Goal: Information Seeking & Learning: Learn about a topic

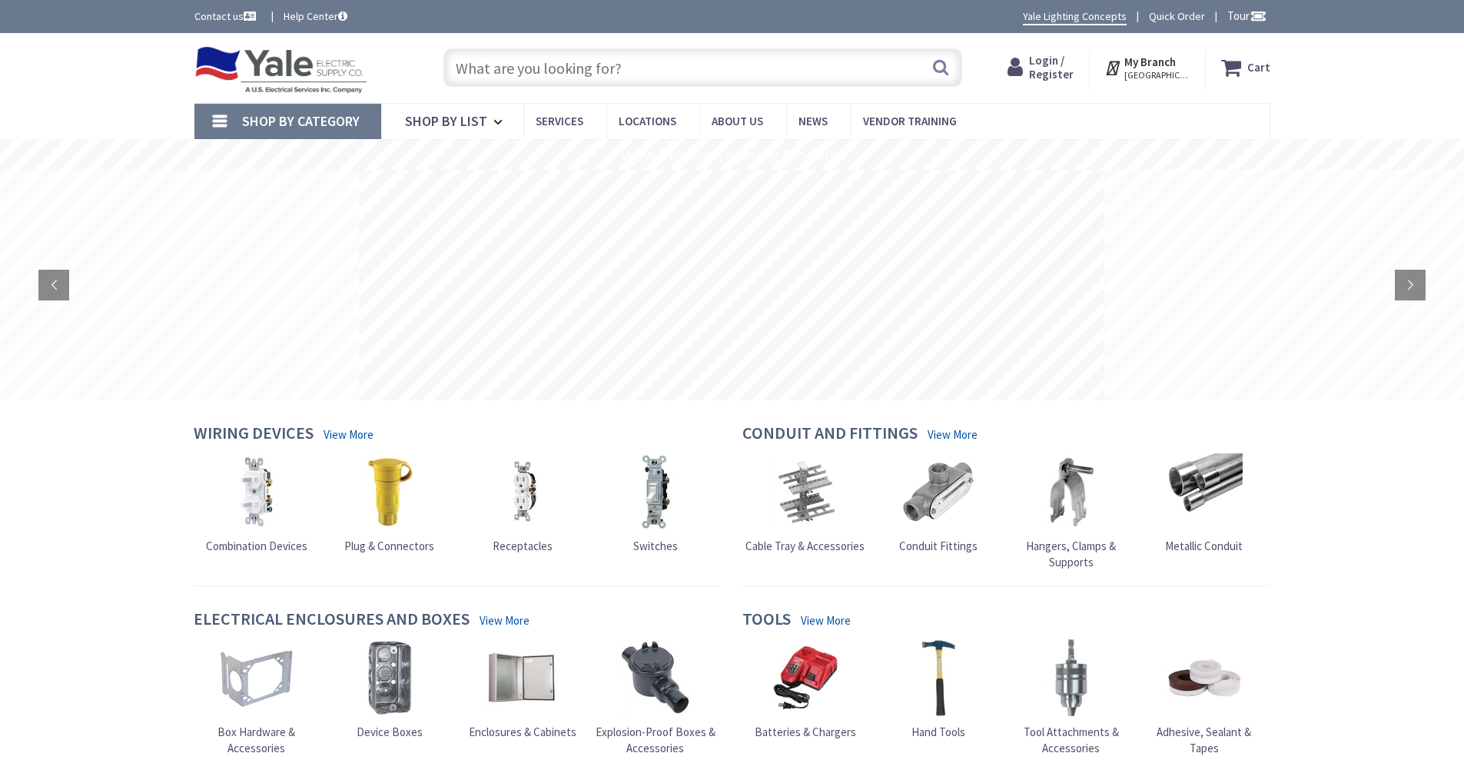
drag, startPoint x: 1381, startPoint y: 476, endPoint x: 1242, endPoint y: 438, distance: 144.2
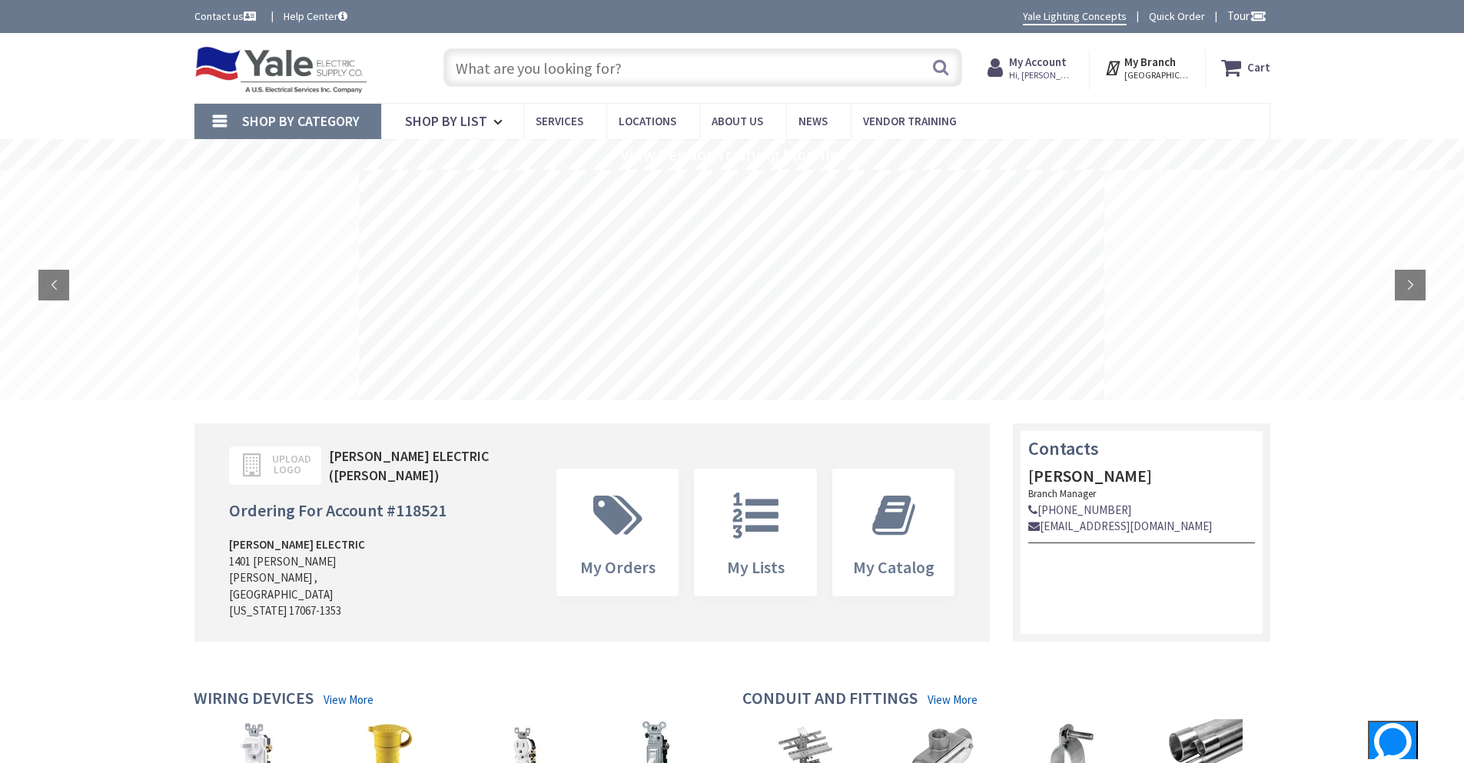
click at [1322, 153] on rs-slide "View Vendor Training Modules" at bounding box center [732, 154] width 1464 height 31
click at [830, 75] on input "text" at bounding box center [703, 67] width 519 height 38
click at [508, 80] on input "text" at bounding box center [703, 67] width 519 height 38
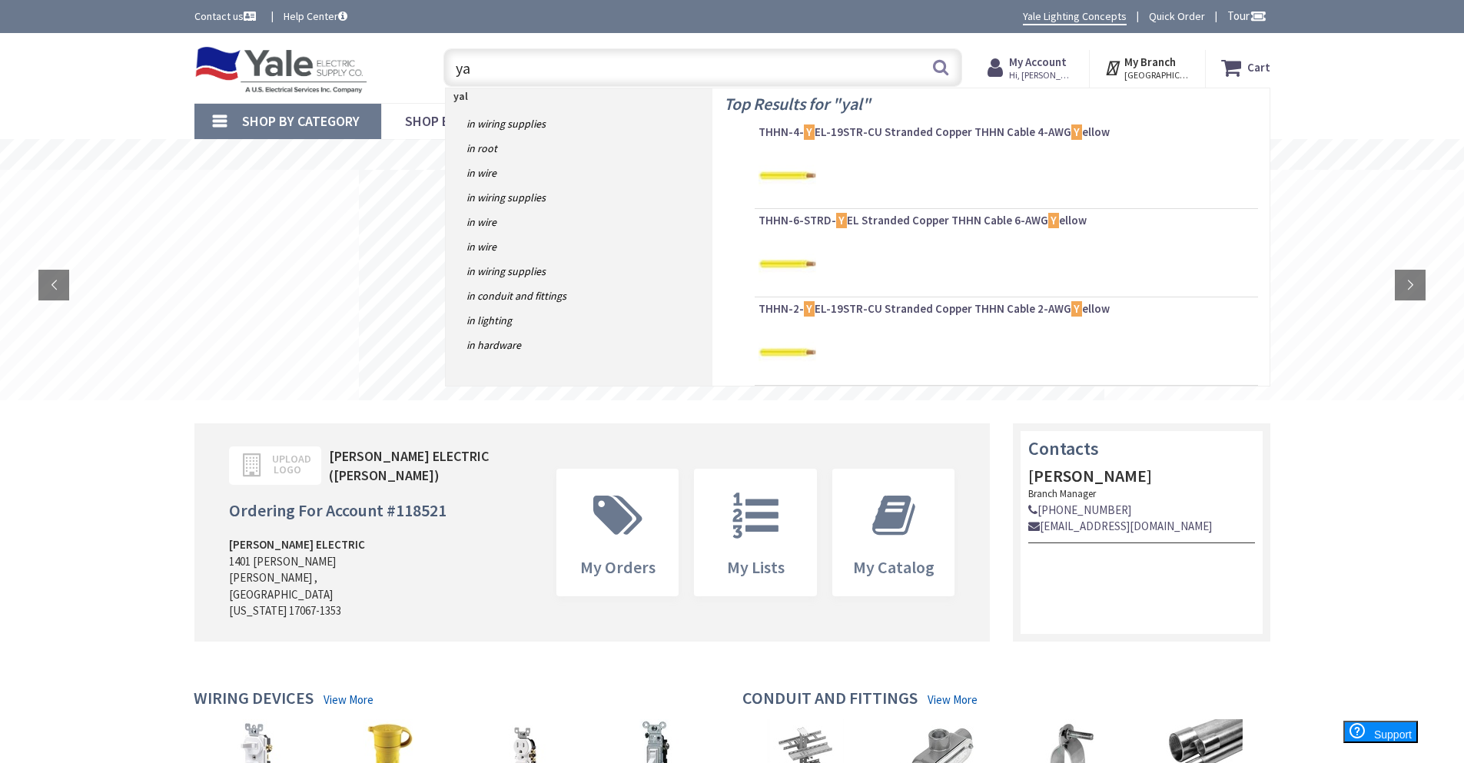
type input "y"
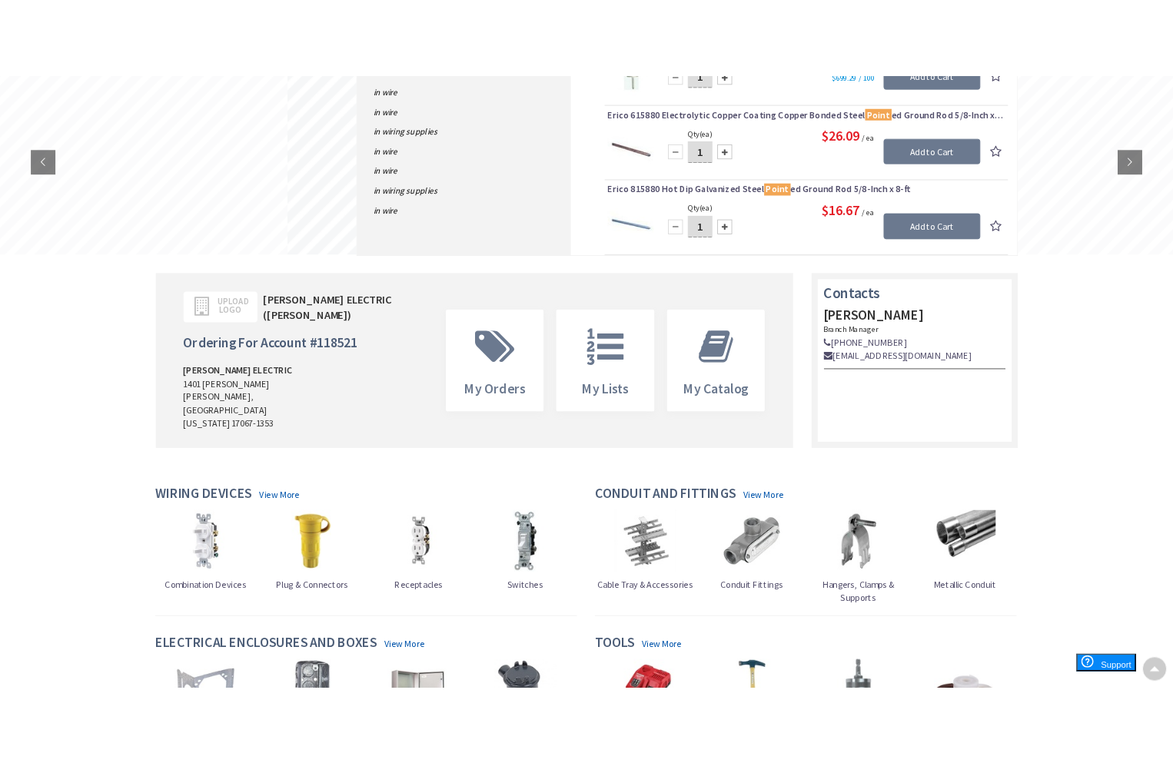
scroll to position [102, 0]
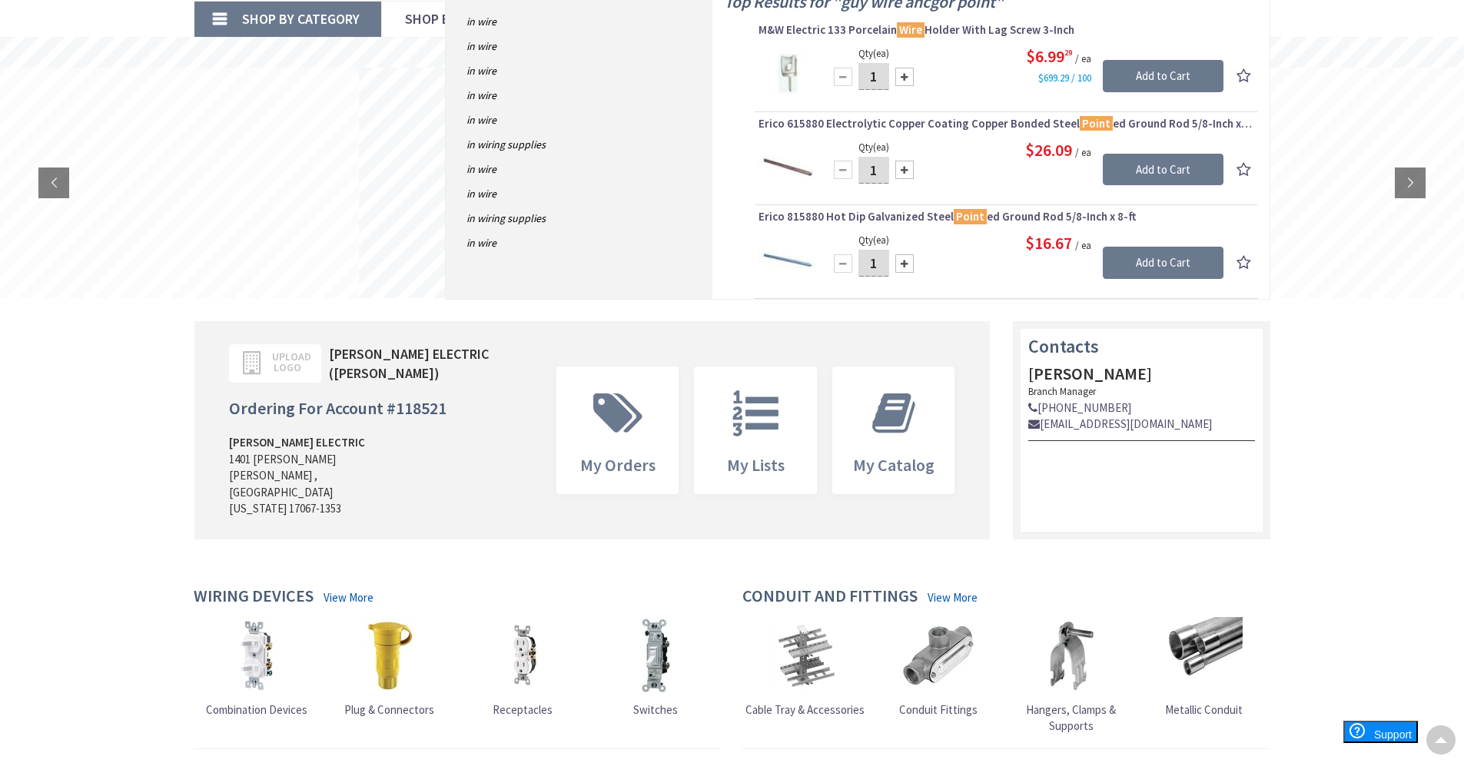
type input "guy wire ancgor point"
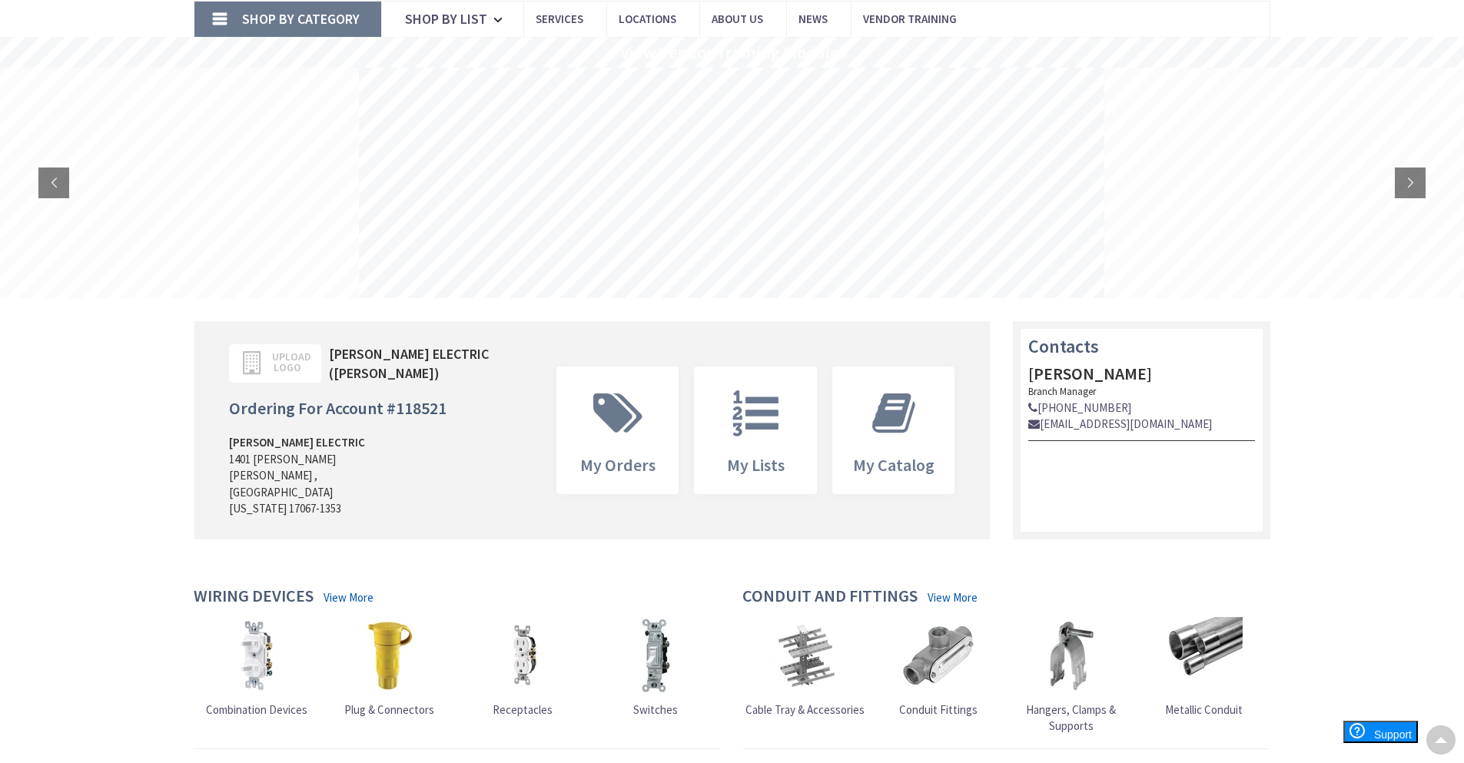
drag, startPoint x: 1400, startPoint y: 429, endPoint x: 1392, endPoint y: 414, distance: 16.5
click at [1238, 6] on nav "Shop By Category Conduit and Fittings Cable Tray & Accessories Cable Trays Cabl…" at bounding box center [732, 19] width 1076 height 37
